Goal: Find specific page/section

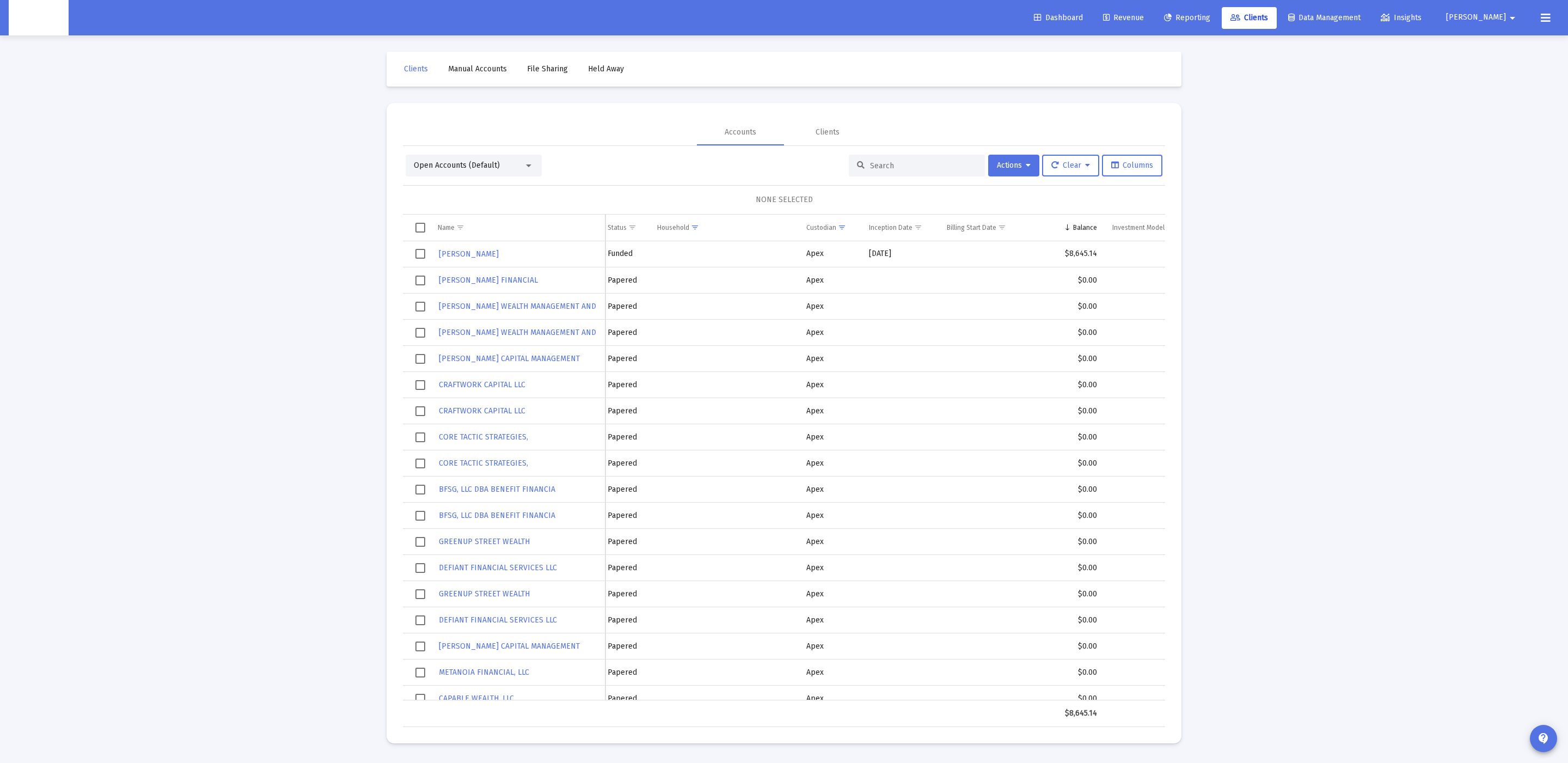
scroll to position [0, 280]
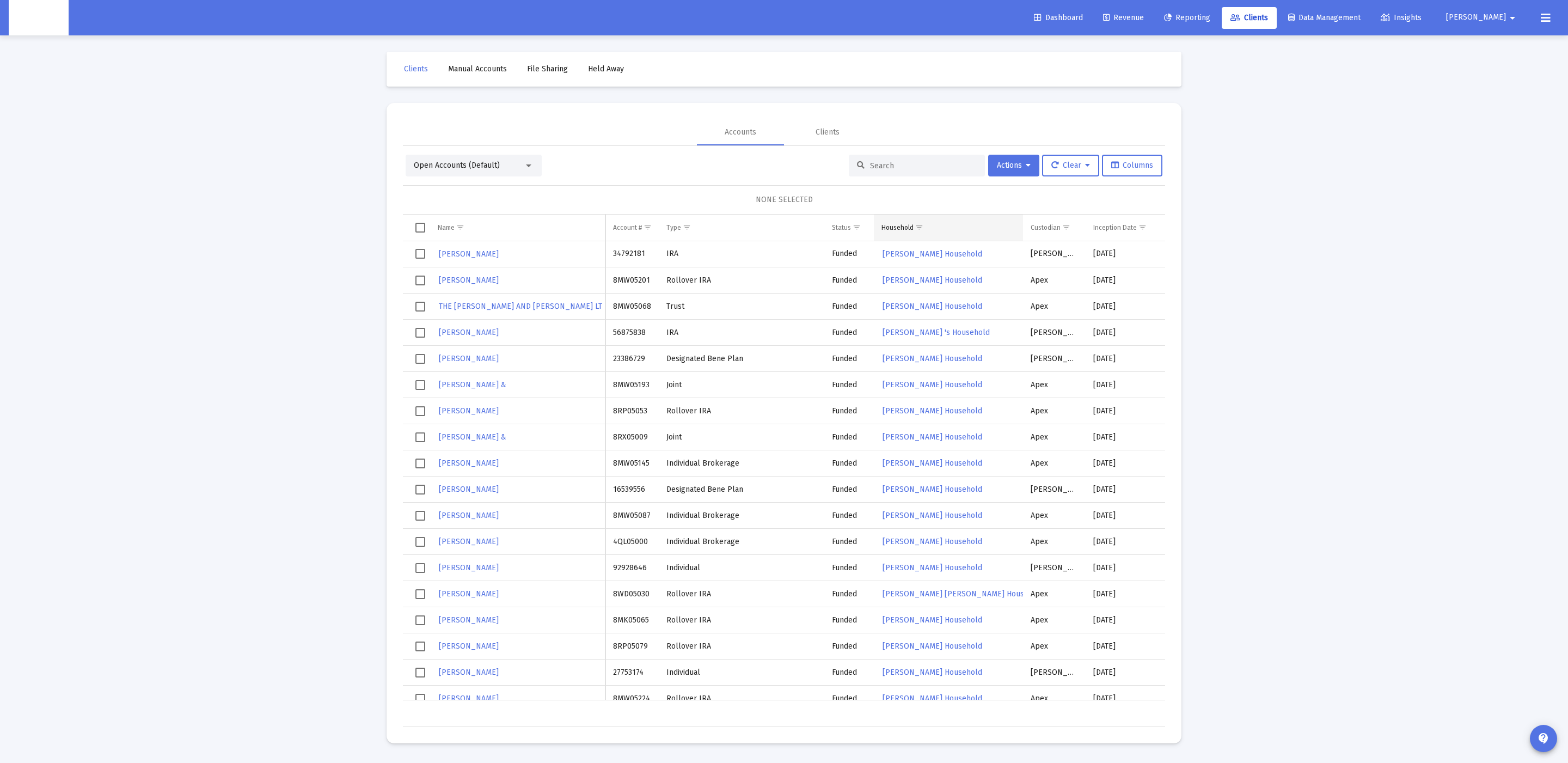
click at [920, 226] on span "Show filter options for column 'Household'" at bounding box center [919, 227] width 8 height 8
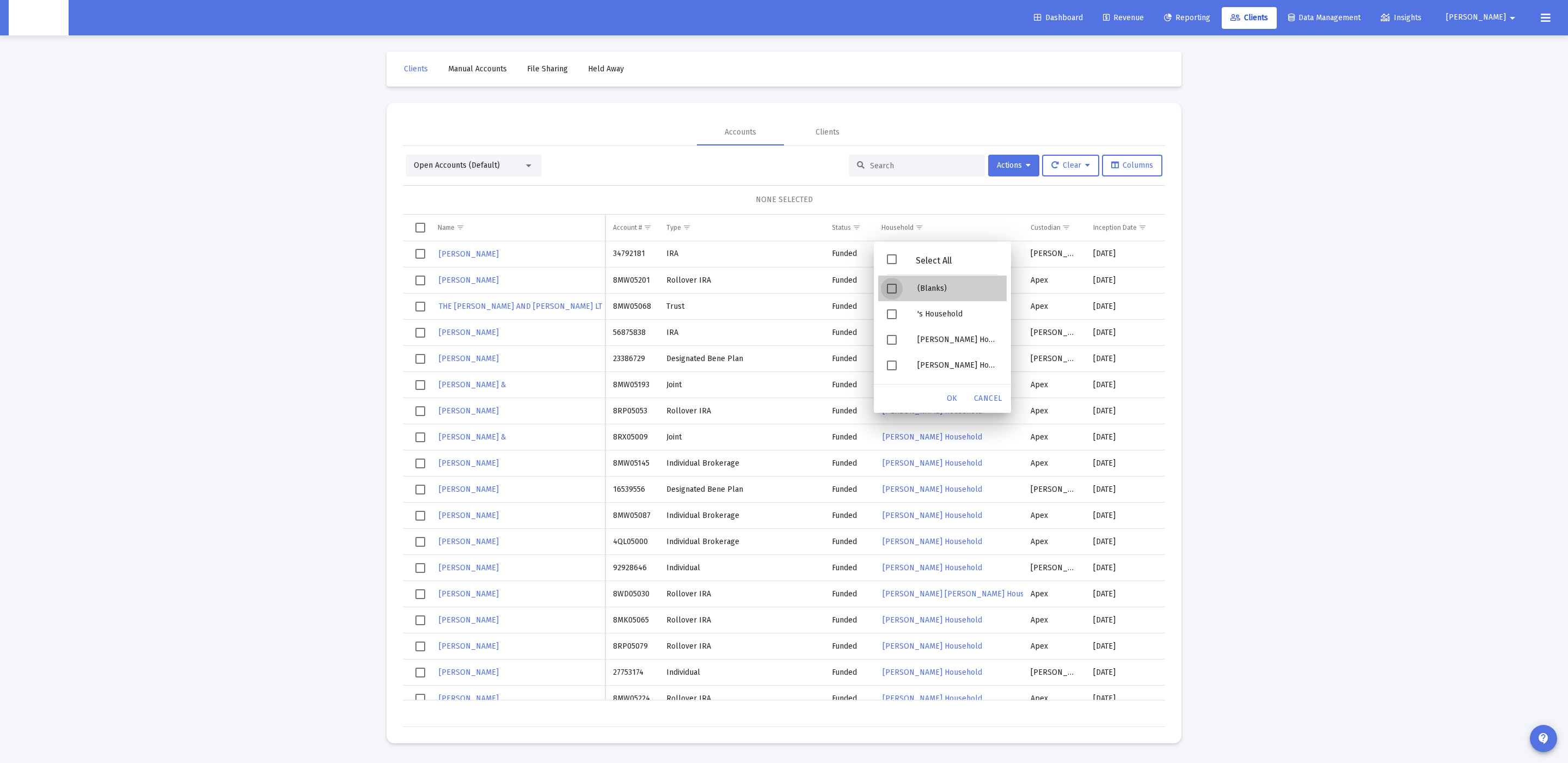
drag, startPoint x: 919, startPoint y: 285, endPoint x: 933, endPoint y: 318, distance: 35.8
click at [919, 285] on div "(Blanks)" at bounding box center [957, 288] width 98 height 25
click at [957, 399] on span "OK" at bounding box center [952, 398] width 11 height 9
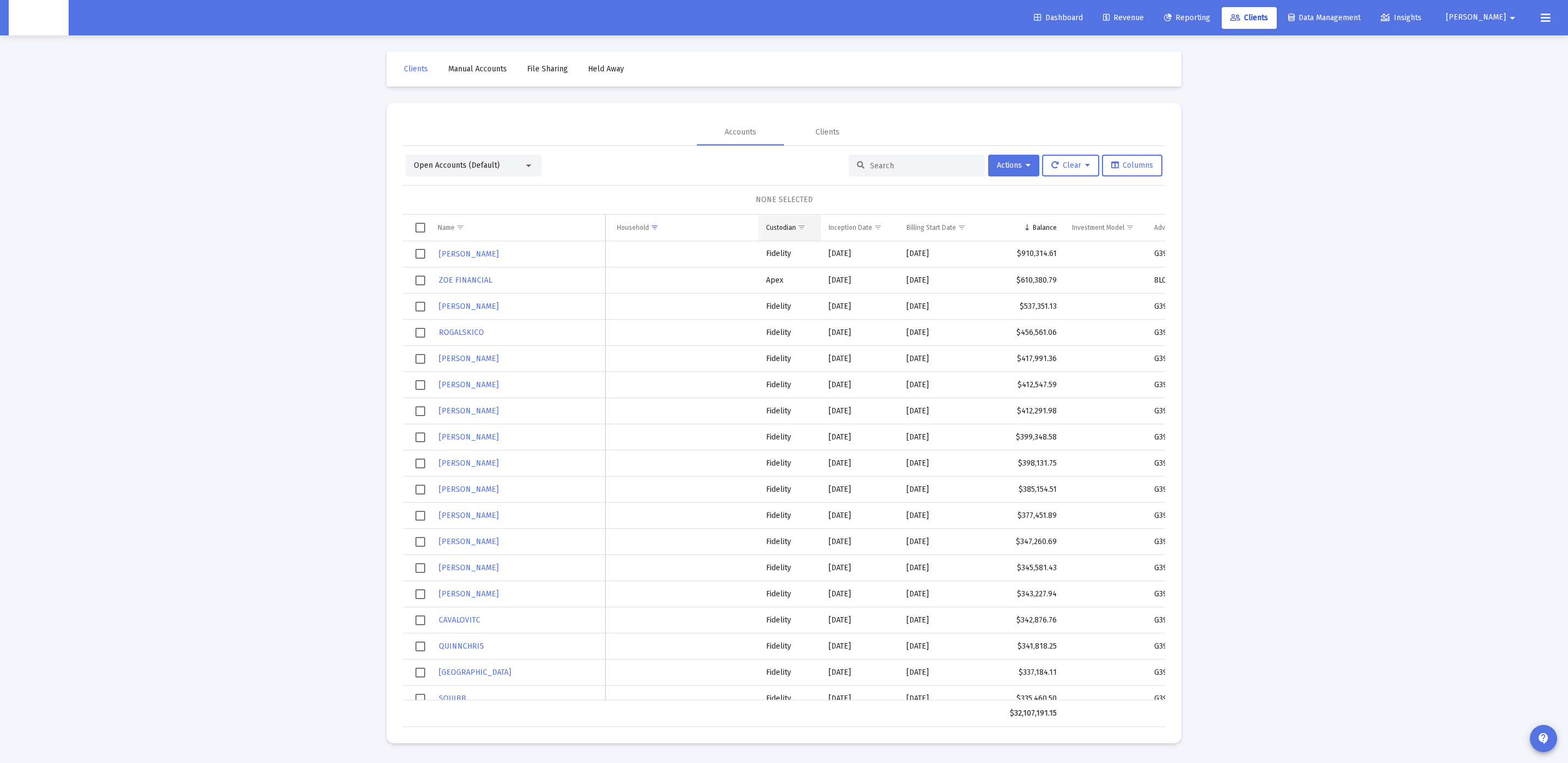
click at [801, 224] on span "Show filter options for column 'Custodian'" at bounding box center [801, 227] width 8 height 8
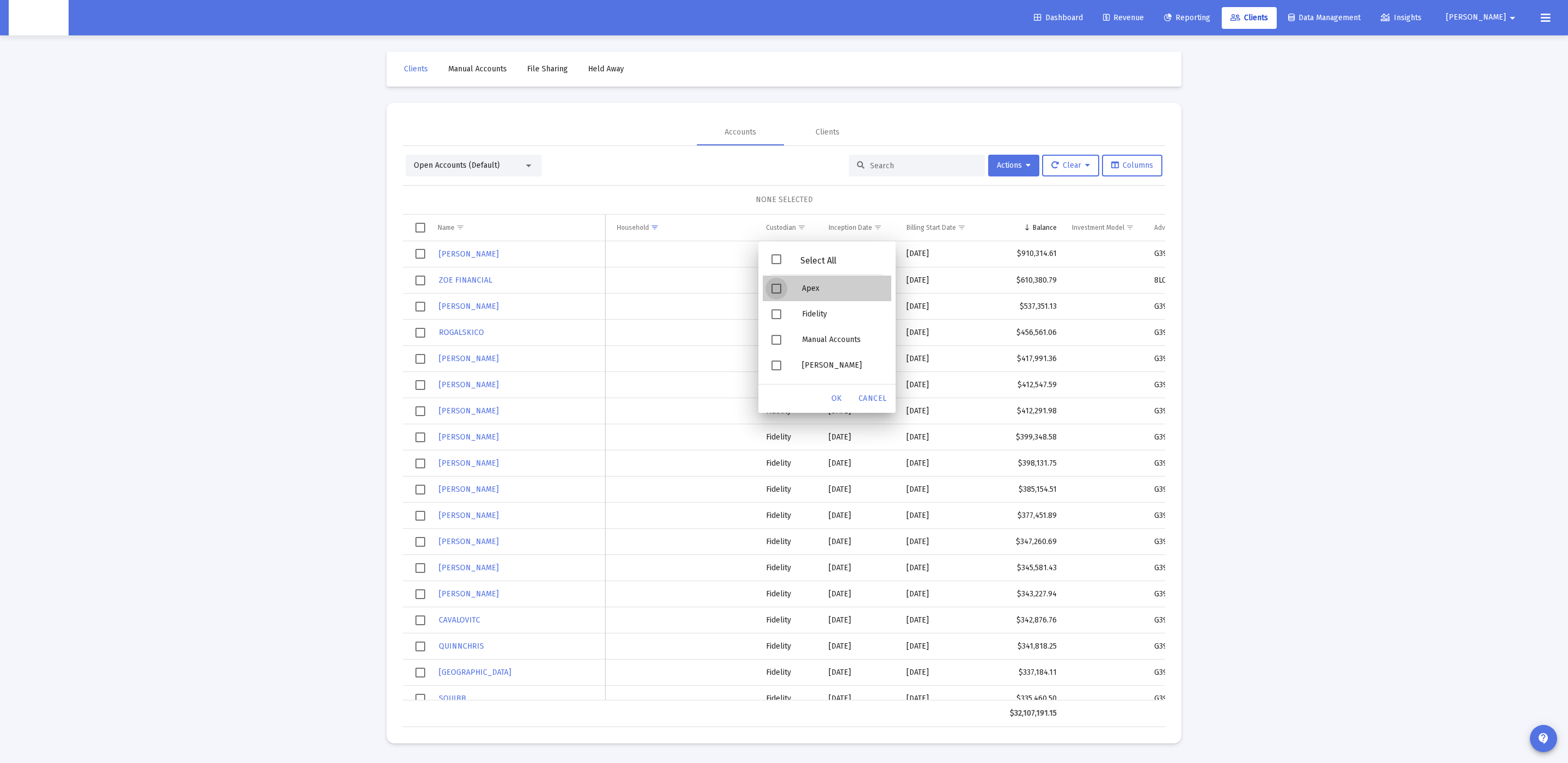
click at [806, 298] on div "Apex" at bounding box center [842, 288] width 98 height 25
click at [840, 403] on div "OK" at bounding box center [837, 398] width 35 height 20
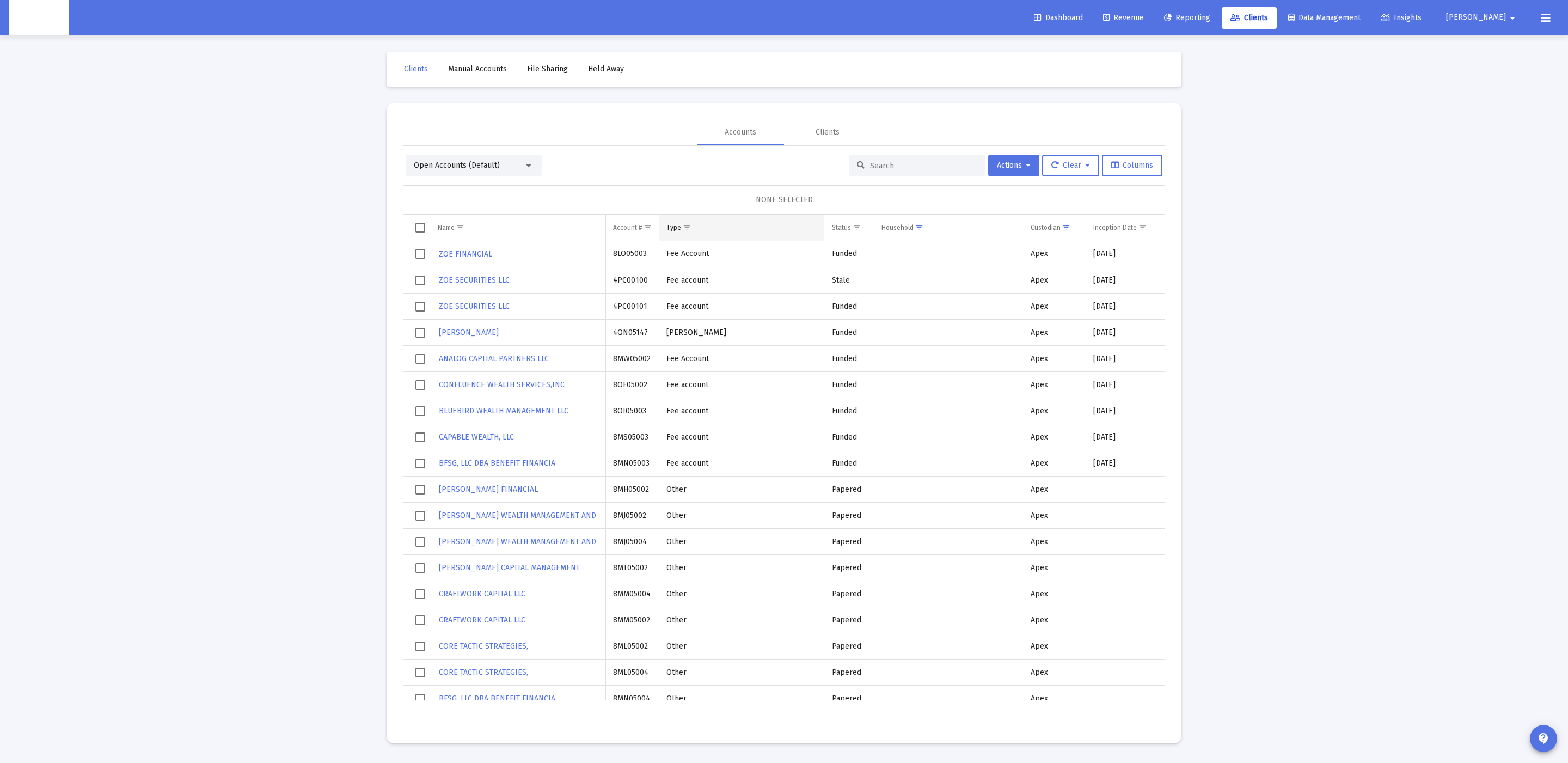
click at [690, 228] on span "Show filter options for column 'Type'" at bounding box center [686, 227] width 8 height 8
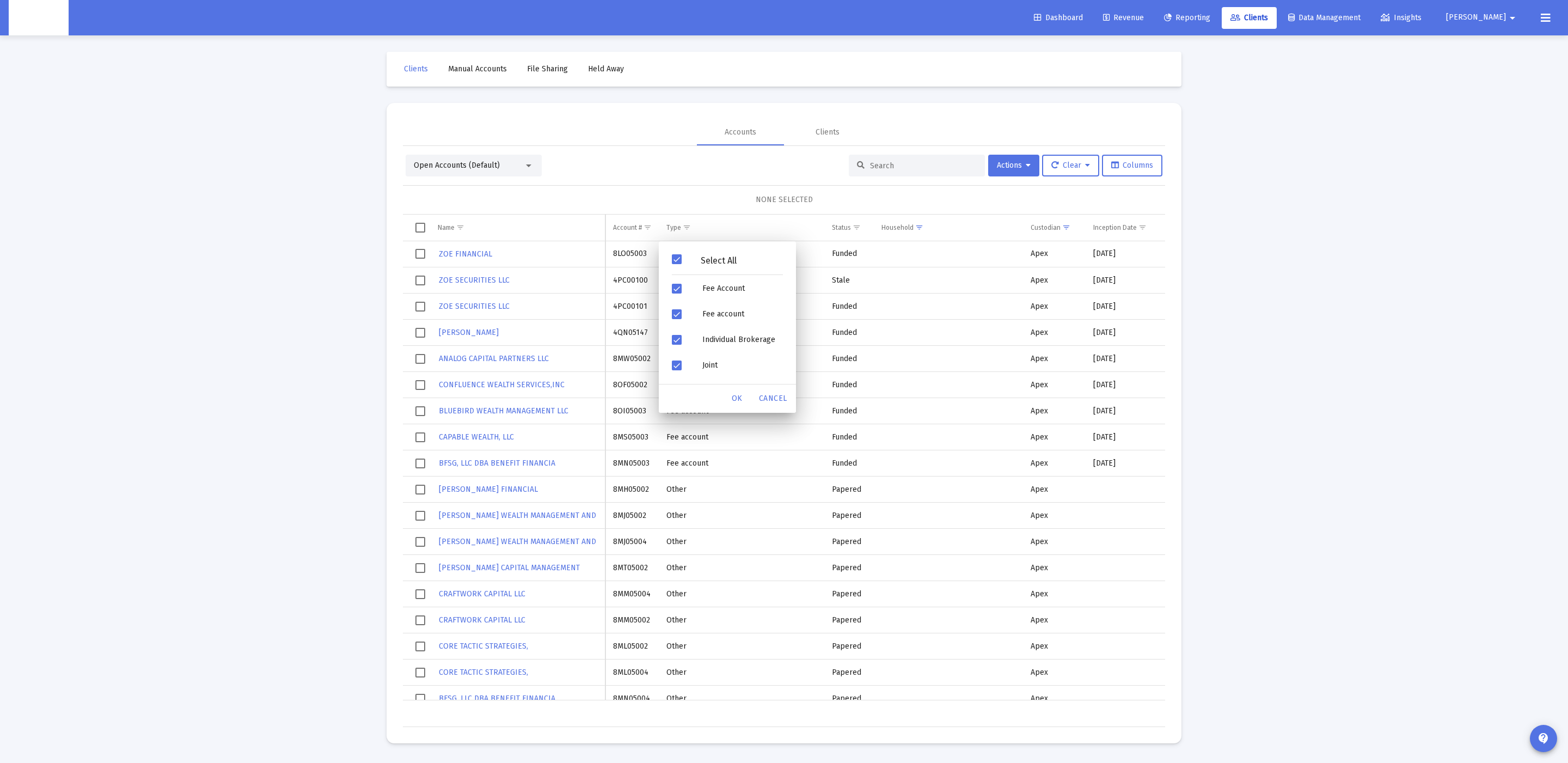
drag, startPoint x: 712, startPoint y: 261, endPoint x: 709, endPoint y: 276, distance: 15.3
click at [712, 261] on div "Select All" at bounding box center [719, 260] width 74 height 9
drag, startPoint x: 709, startPoint y: 288, endPoint x: 714, endPoint y: 315, distance: 27.5
click at [709, 288] on div "Fee Account" at bounding box center [743, 288] width 98 height 25
drag, startPoint x: 734, startPoint y: 389, endPoint x: 720, endPoint y: 281, distance: 108.9
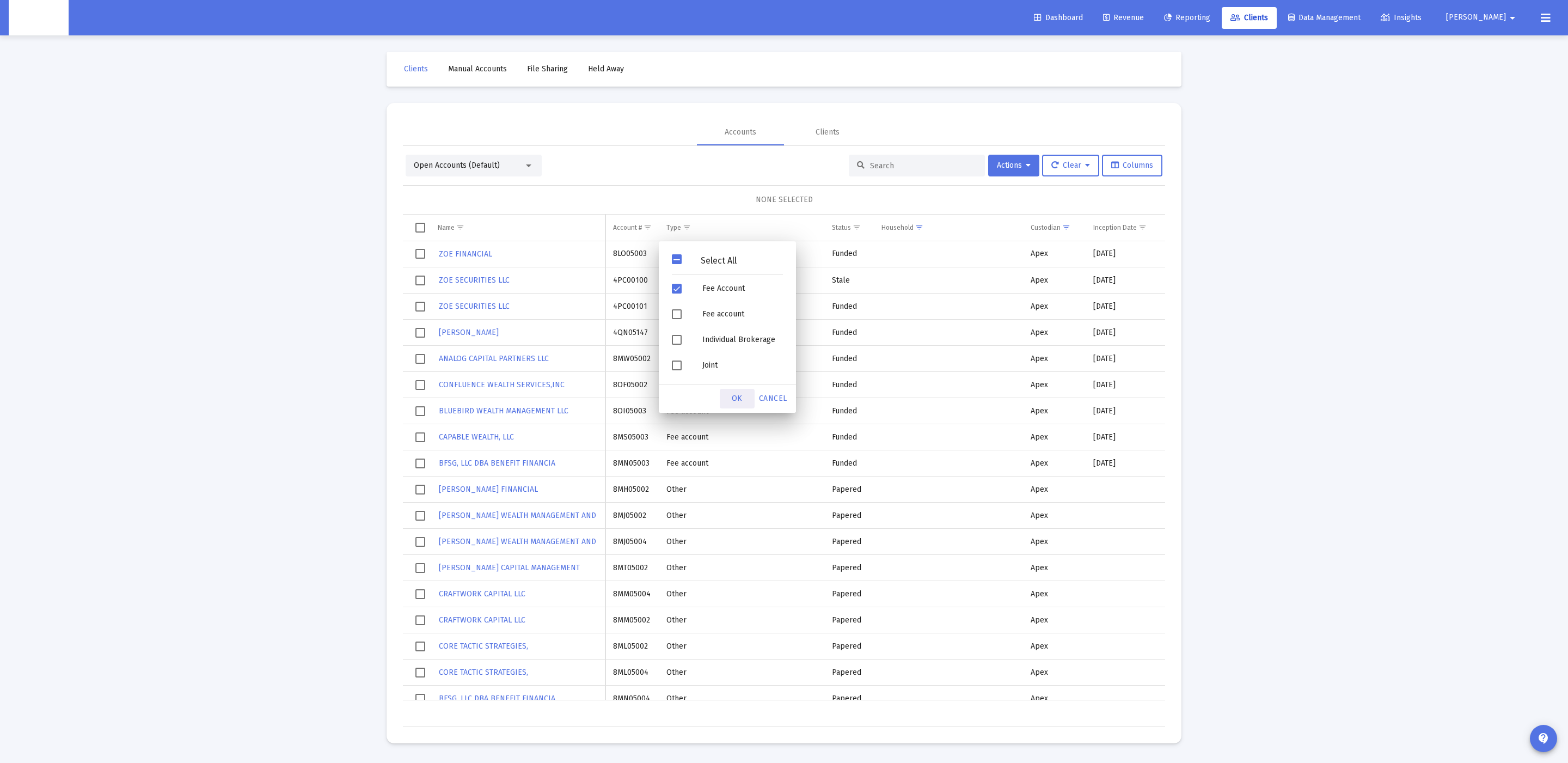
click at [720, 281] on div "Select All Fee Account Fee account Individual Brokerage Joint Other Rollover IR…" at bounding box center [727, 327] width 137 height 171
click at [726, 259] on div "Select All" at bounding box center [719, 260] width 74 height 9
click at [721, 291] on div "Fee Account" at bounding box center [743, 288] width 98 height 25
drag, startPoint x: 720, startPoint y: 317, endPoint x: 746, endPoint y: 370, distance: 59.0
click at [720, 318] on div "Fee account" at bounding box center [743, 314] width 98 height 25
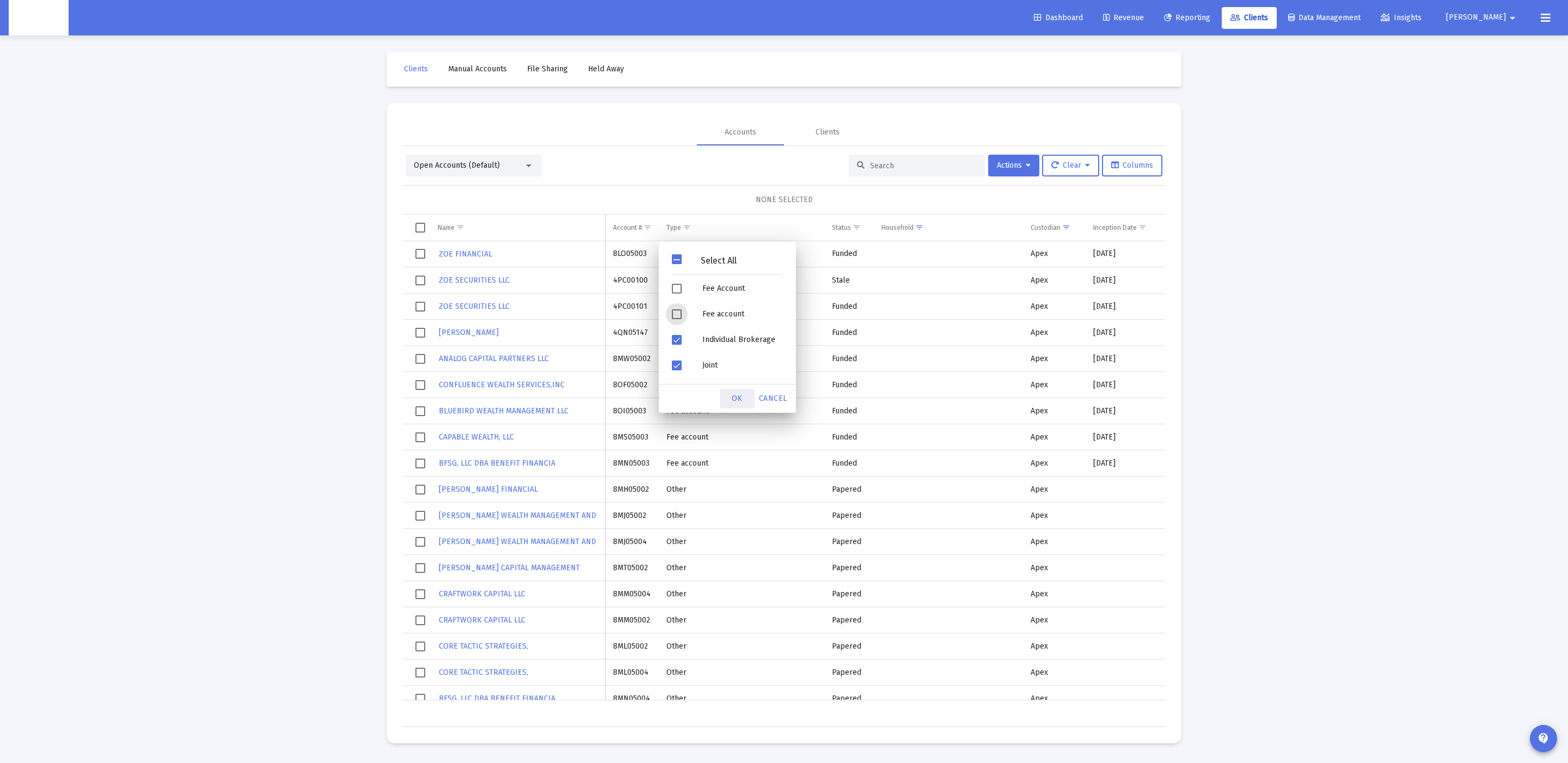
click at [740, 392] on div "OK" at bounding box center [737, 398] width 35 height 20
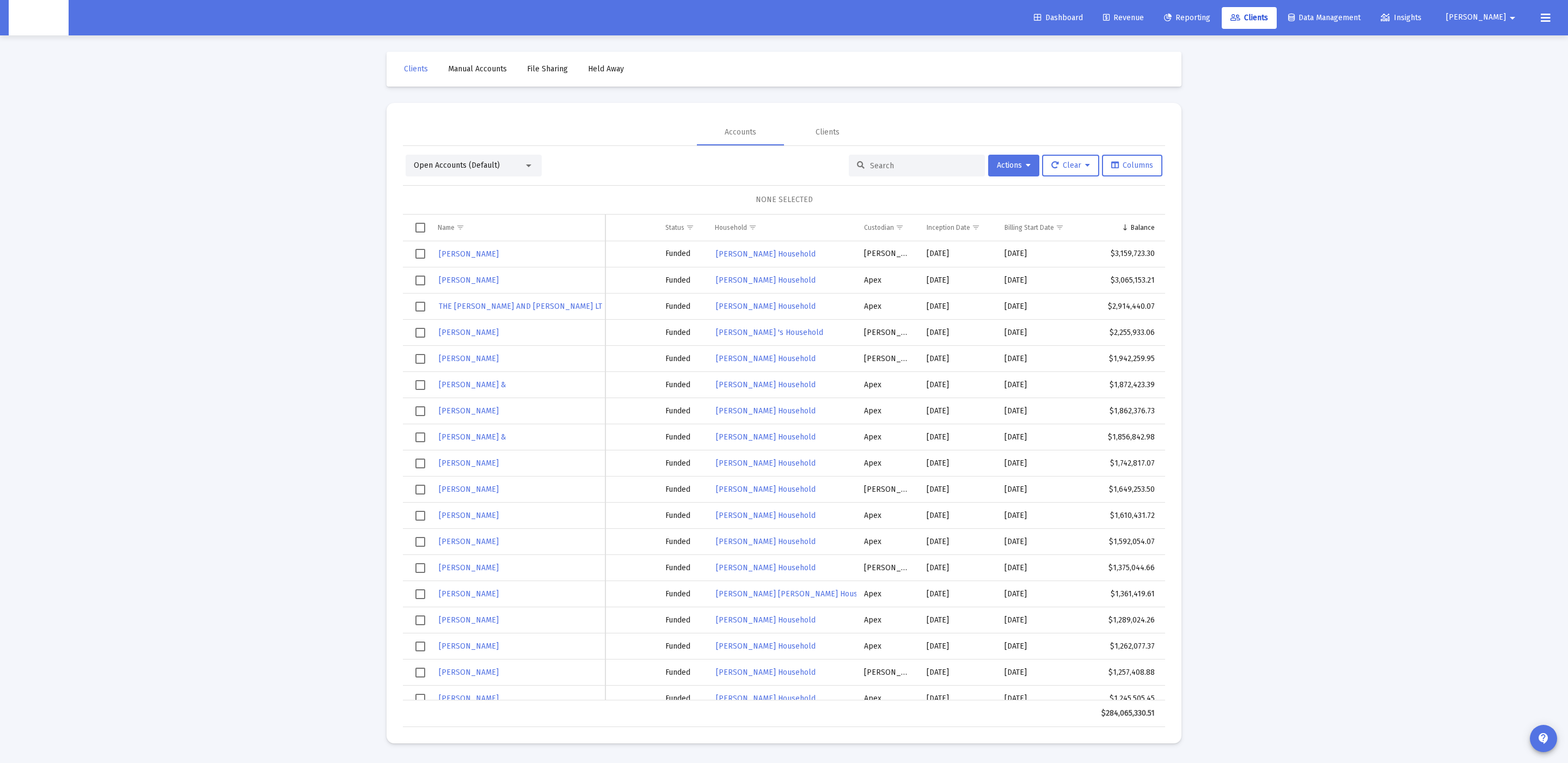
scroll to position [0, 294]
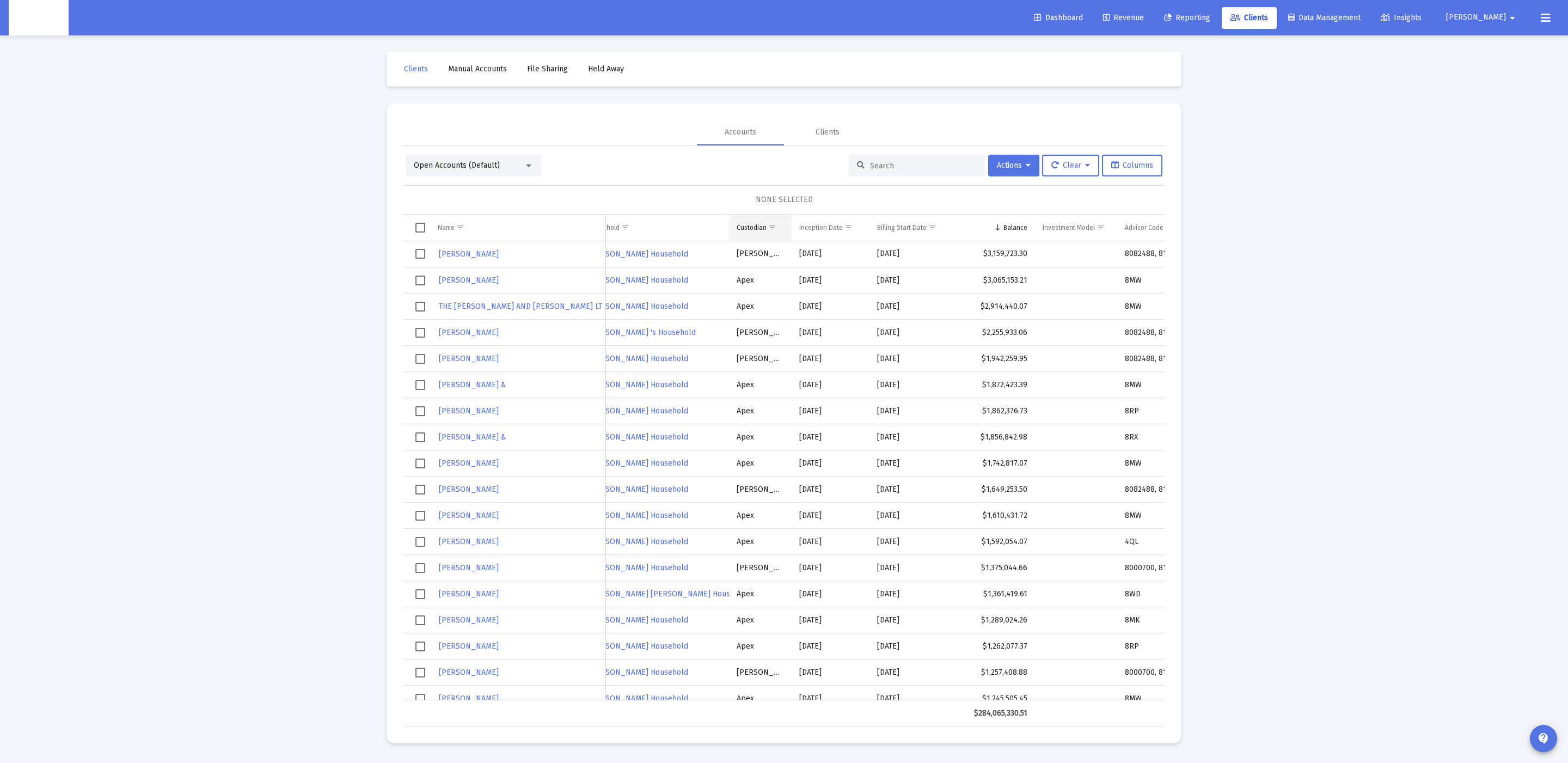
click at [769, 223] on span "Show filter options for column 'Custodian'" at bounding box center [772, 227] width 8 height 8
click at [779, 296] on div "Apex" at bounding box center [813, 288] width 98 height 25
click at [798, 399] on div "OK" at bounding box center [807, 398] width 35 height 20
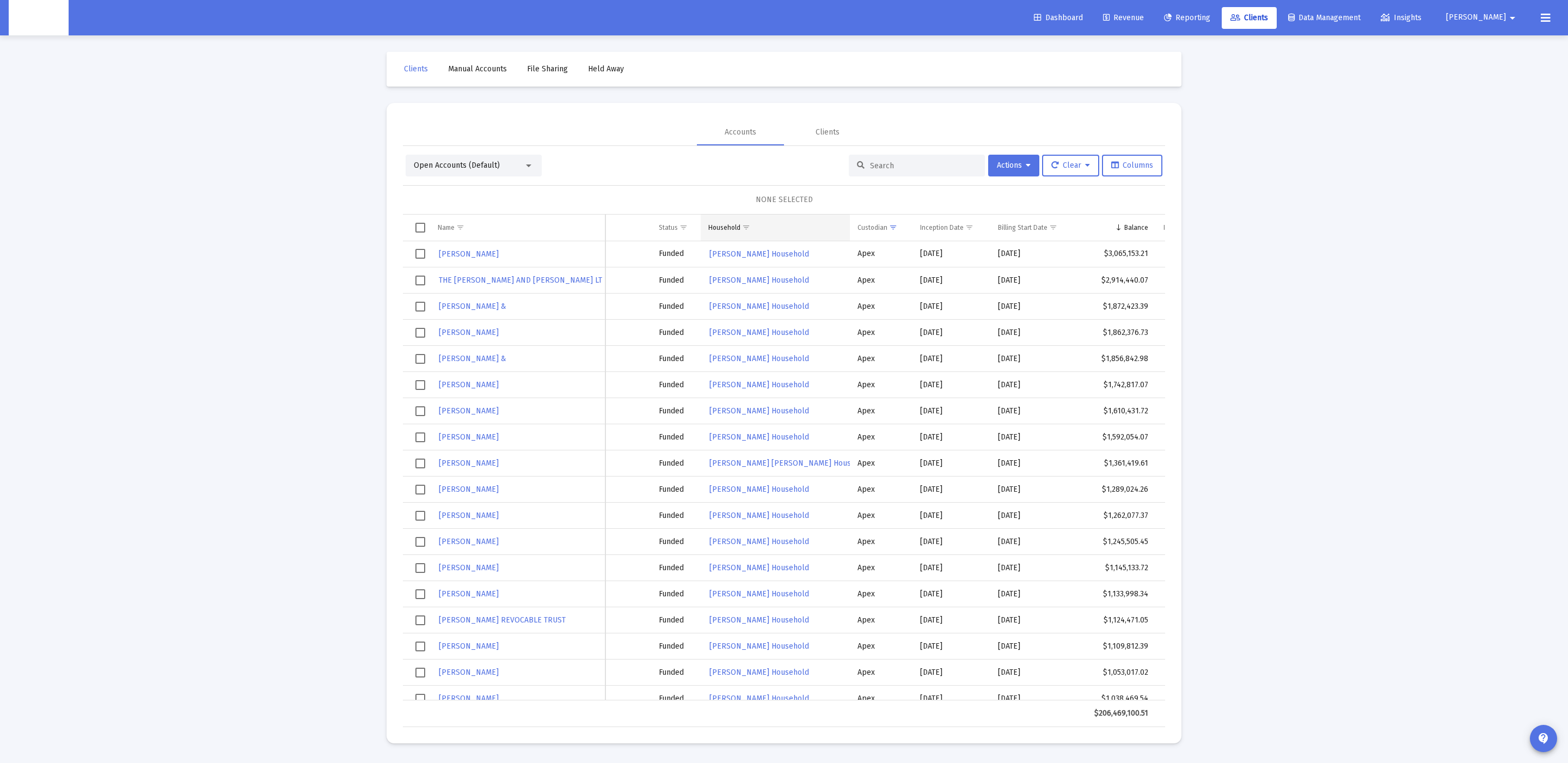
click at [742, 226] on span "Show filter options for column 'Household'" at bounding box center [746, 227] width 8 height 8
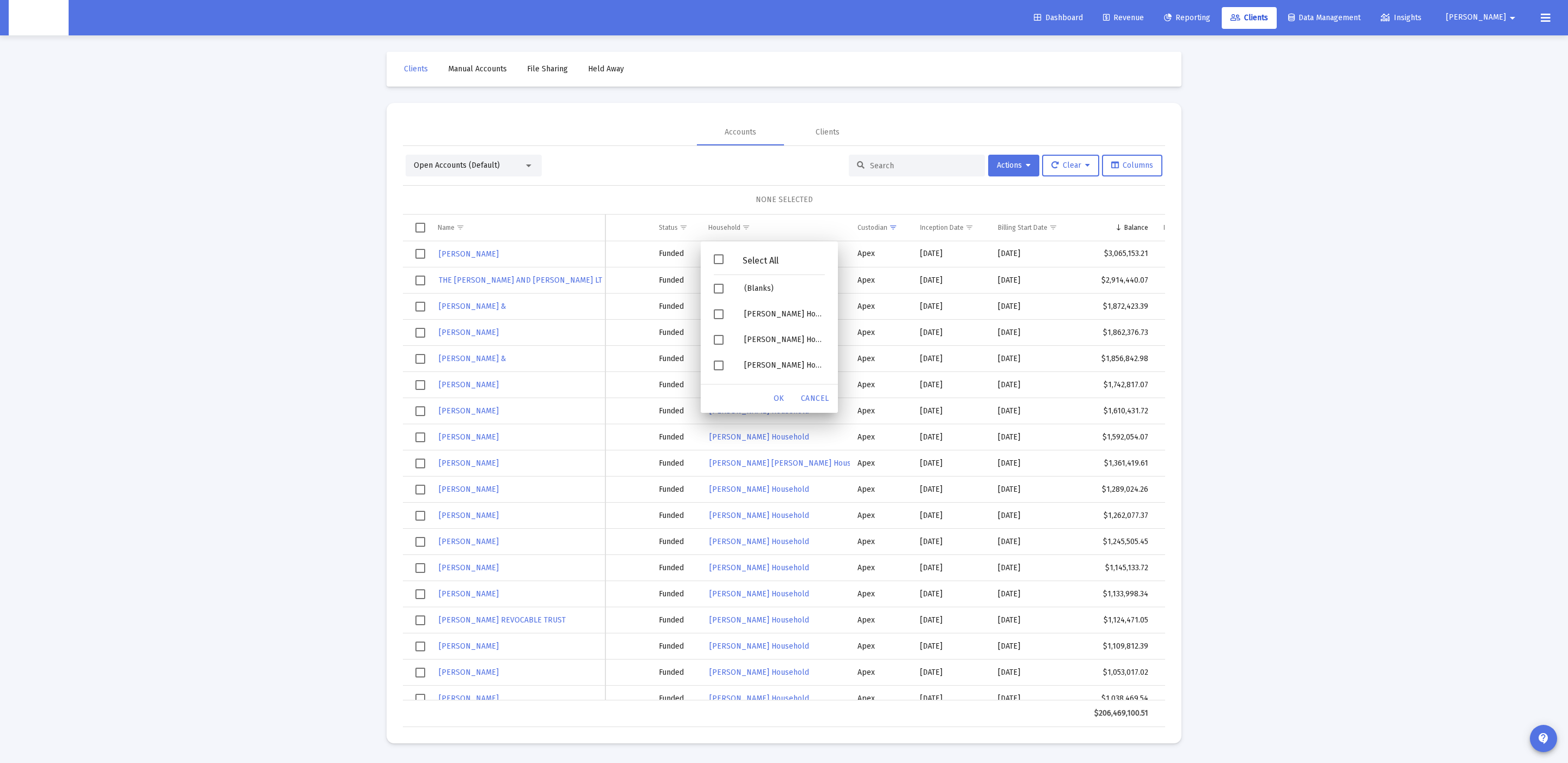
click at [731, 258] on div "Select All" at bounding box center [760, 260] width 74 height 9
drag, startPoint x: 725, startPoint y: 287, endPoint x: 729, endPoint y: 297, distance: 10.8
click at [725, 288] on div "Filter options" at bounding box center [720, 288] width 30 height 25
click at [741, 266] on div "Select All" at bounding box center [769, 262] width 128 height 28
click at [746, 258] on div "Select All" at bounding box center [760, 260] width 74 height 9
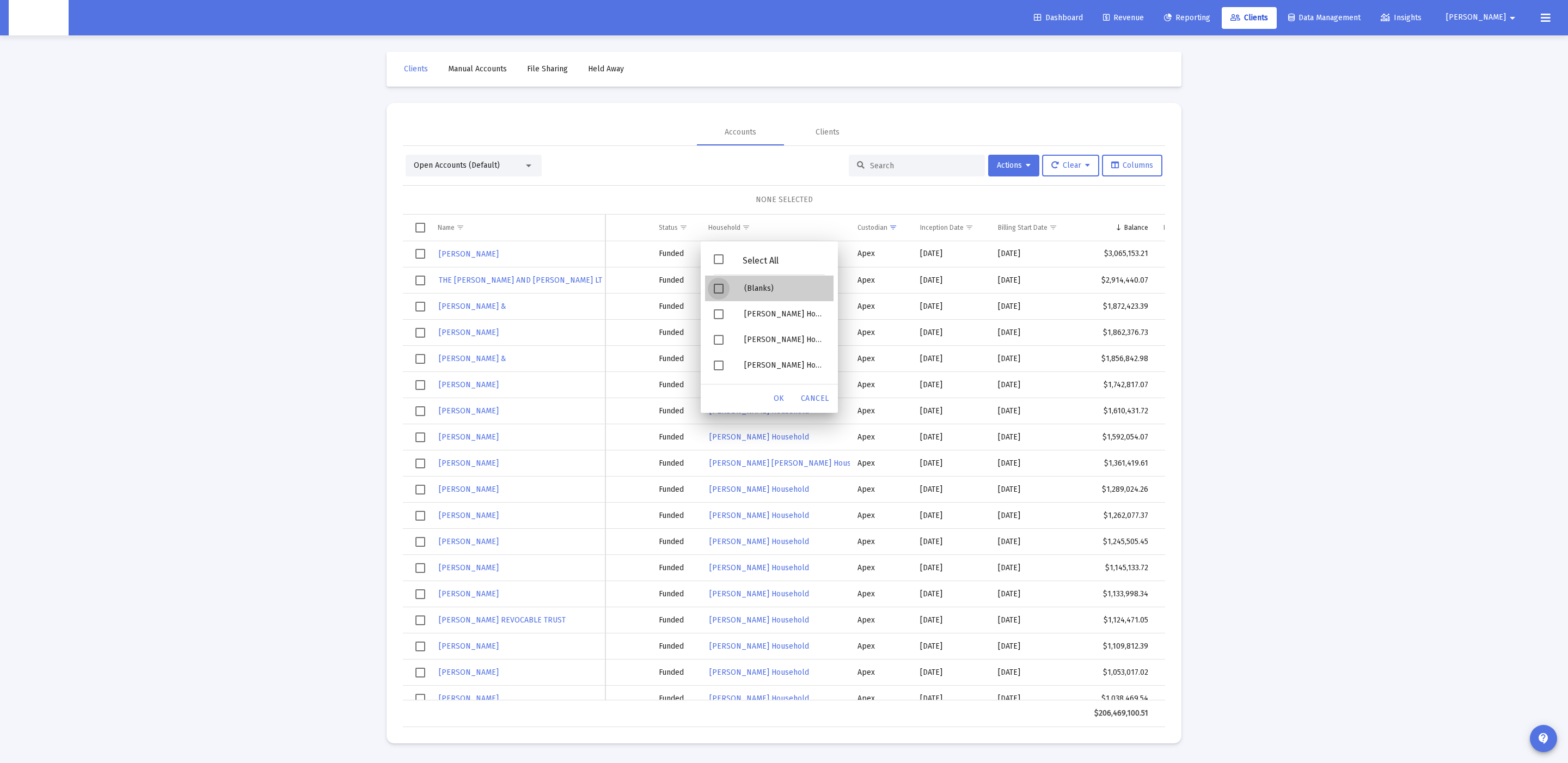
click at [745, 298] on div "(Blanks)" at bounding box center [784, 288] width 98 height 25
click at [771, 391] on div "OK" at bounding box center [779, 398] width 35 height 20
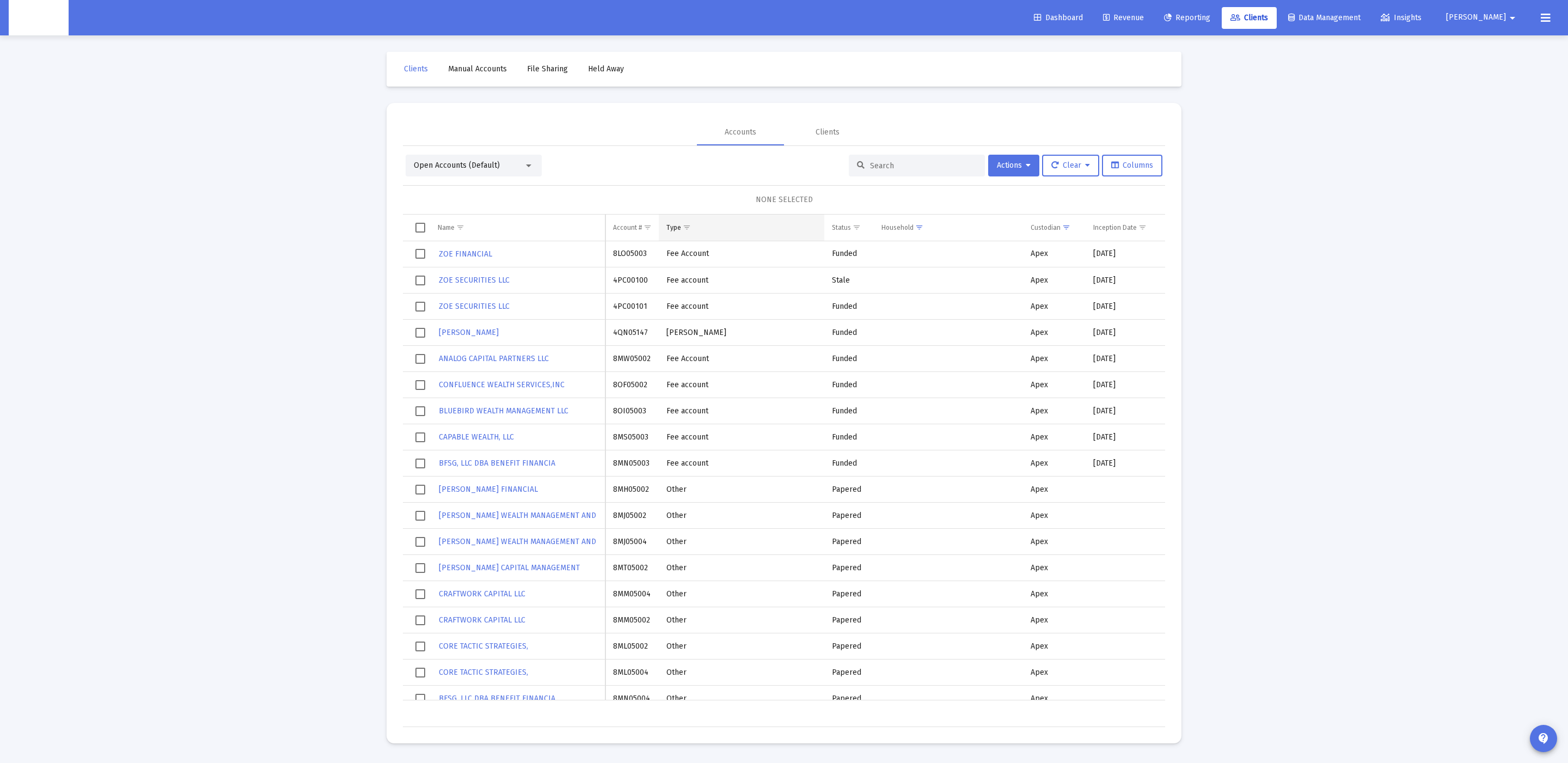
click at [683, 228] on span "Show filter options for column 'Type'" at bounding box center [686, 227] width 8 height 8
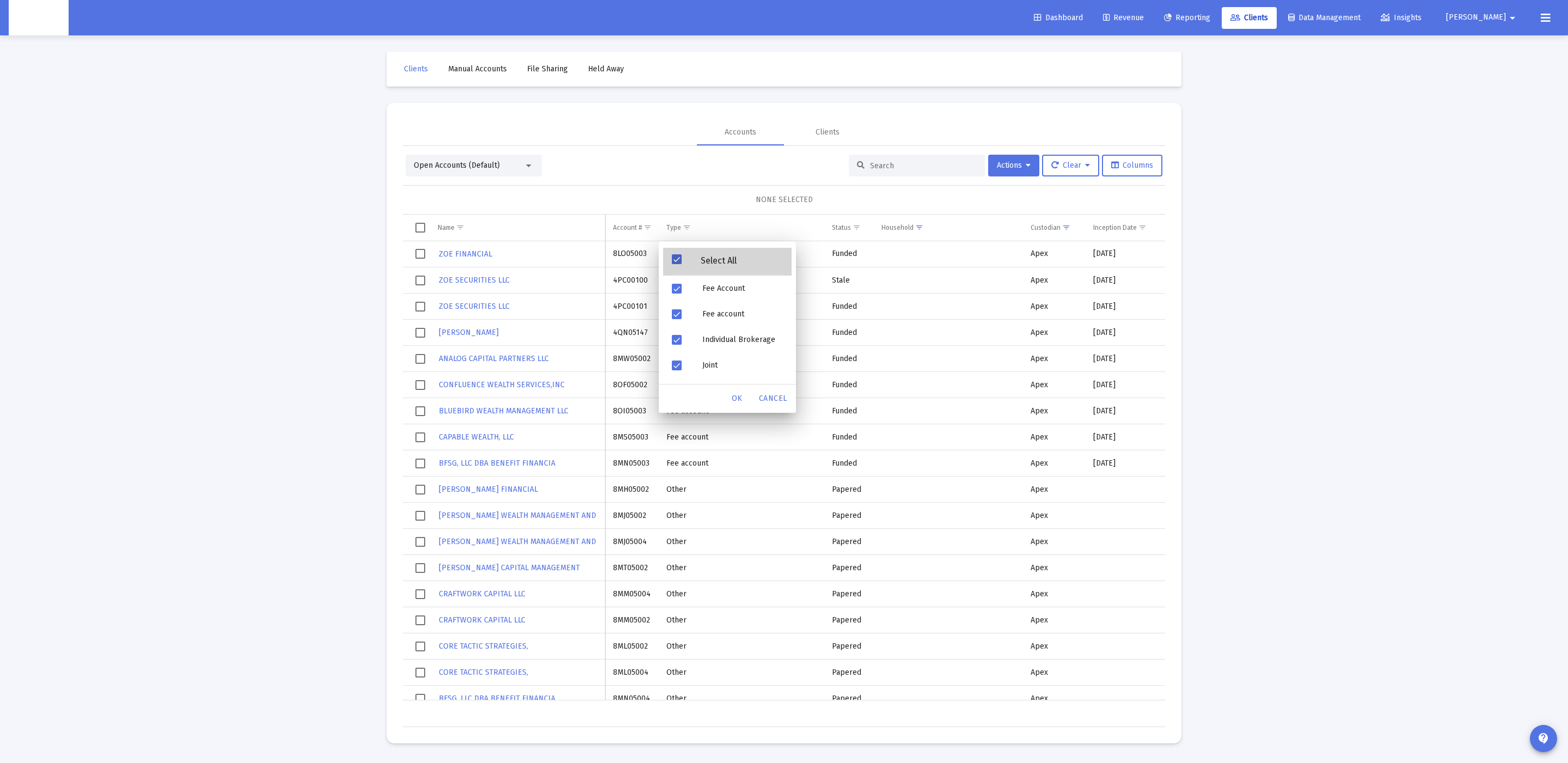
click at [683, 262] on div "Select All" at bounding box center [719, 260] width 74 height 9
click at [680, 257] on span "Filter options" at bounding box center [677, 259] width 10 height 10
drag, startPoint x: 678, startPoint y: 284, endPoint x: 681, endPoint y: 300, distance: 16.3
click at [678, 285] on span "Filter options" at bounding box center [677, 289] width 10 height 10
click at [703, 319] on div "Fee account" at bounding box center [743, 314] width 98 height 25
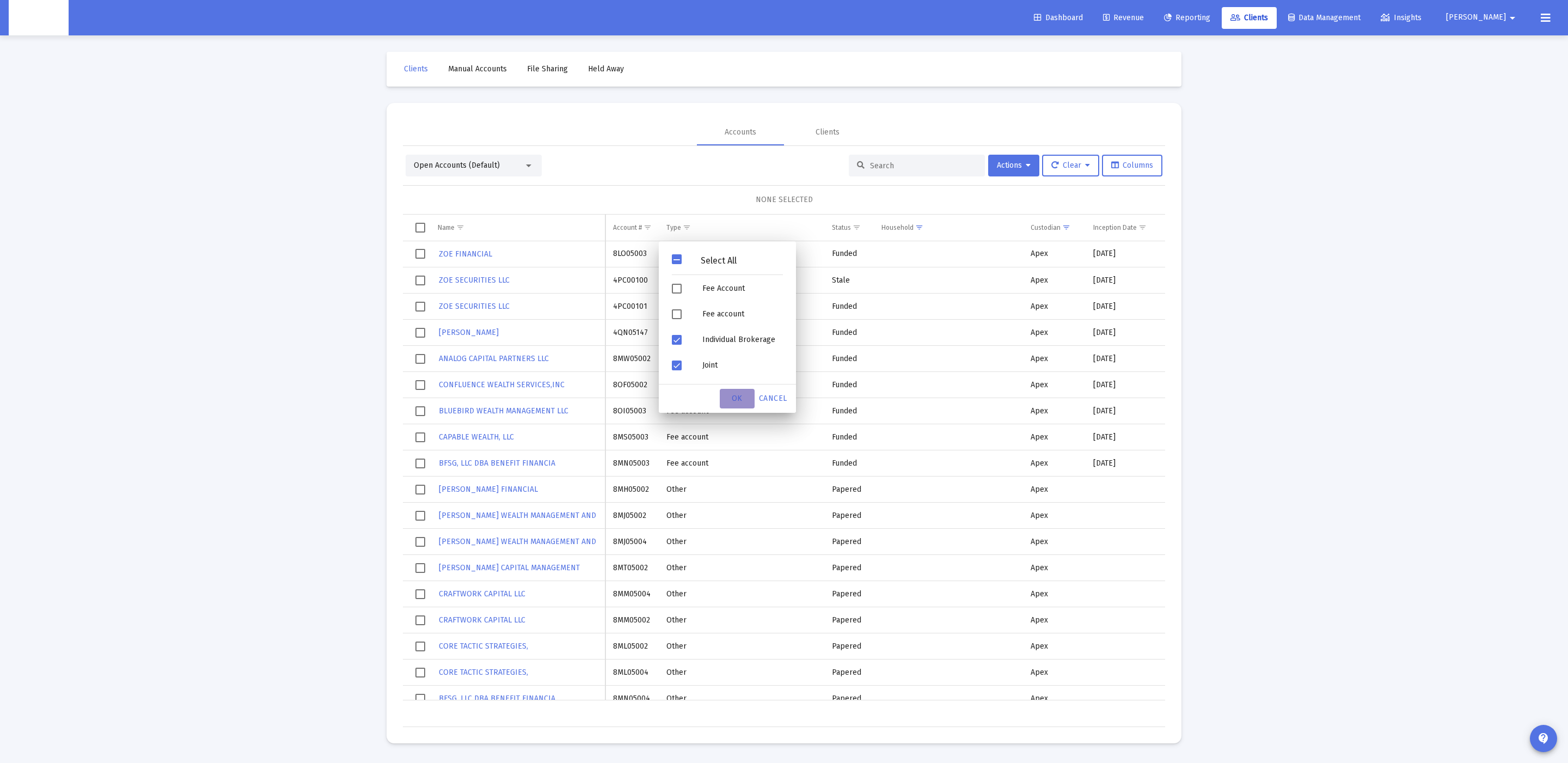
click at [733, 398] on span "OK" at bounding box center [737, 398] width 11 height 9
